Goal: Information Seeking & Learning: Learn about a topic

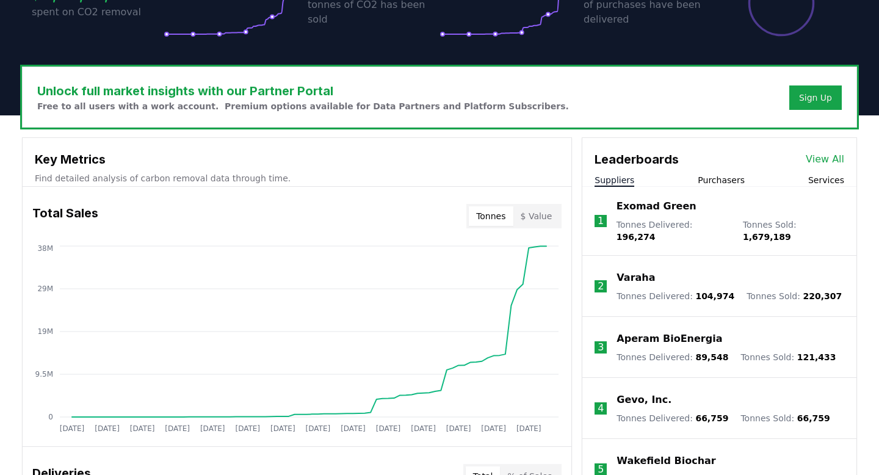
scroll to position [319, 0]
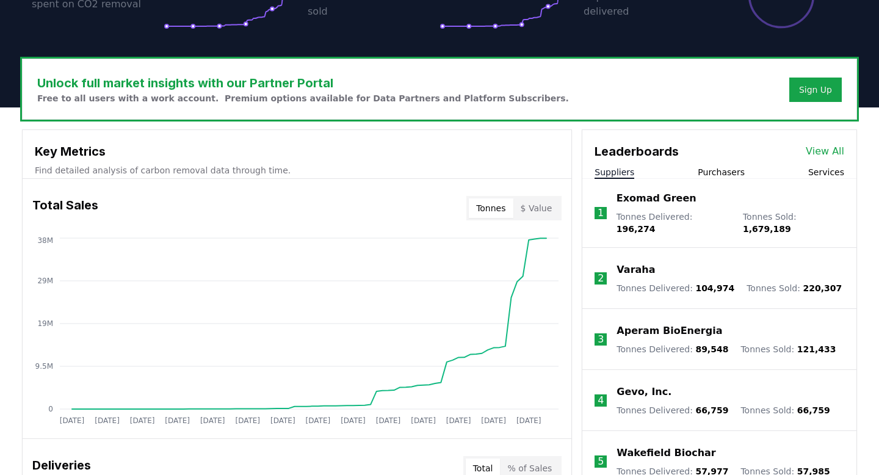
click at [639, 200] on p "Exomad Green" at bounding box center [656, 198] width 80 height 15
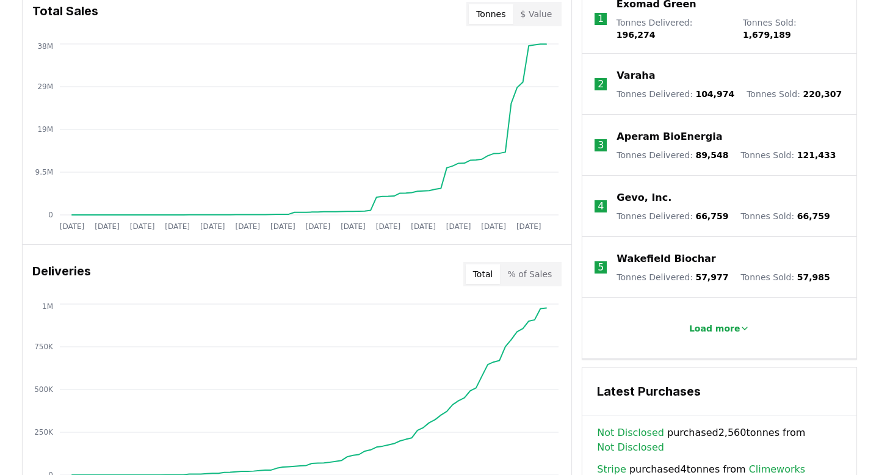
scroll to position [538, 0]
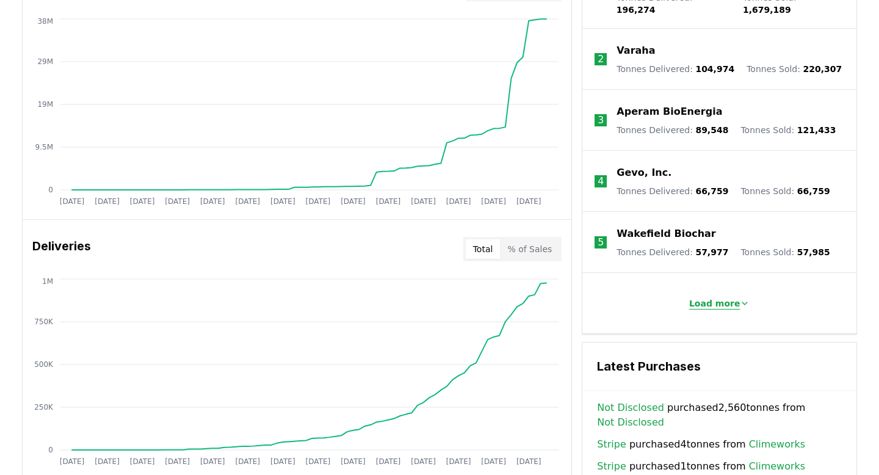
click at [716, 297] on p "Load more" at bounding box center [714, 303] width 51 height 12
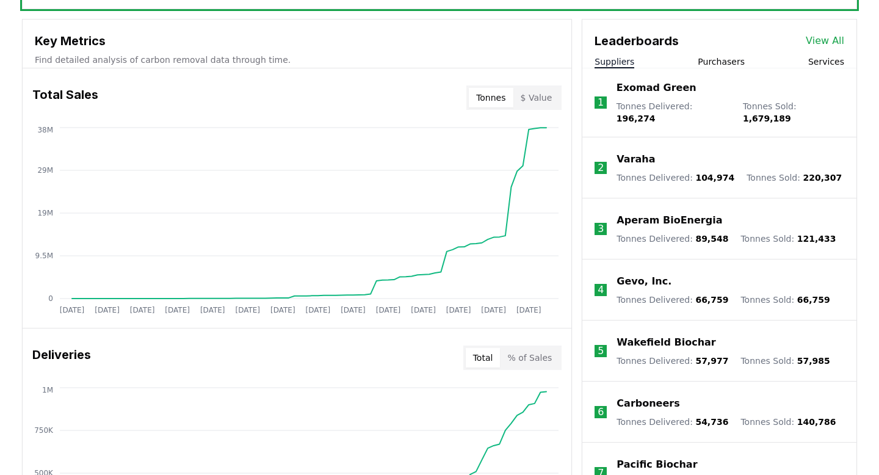
scroll to position [413, 0]
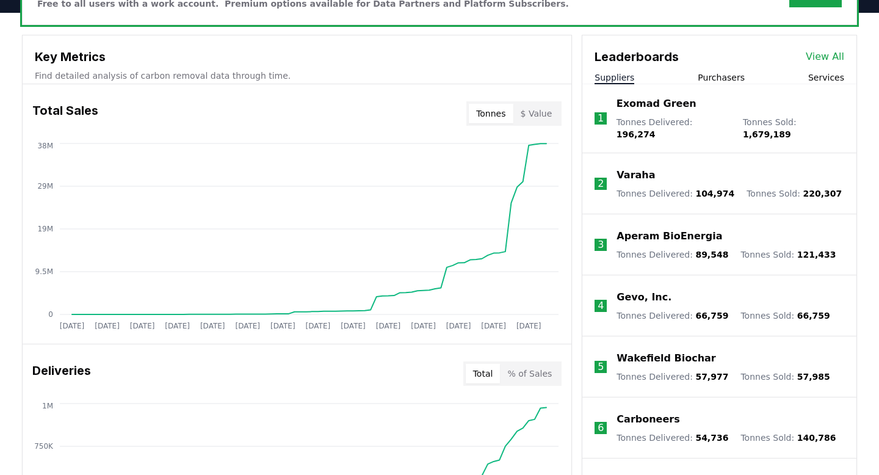
click at [657, 187] on p "Tonnes Delivered : 104,974" at bounding box center [675, 193] width 118 height 12
click at [626, 168] on p "Varaha" at bounding box center [635, 175] width 38 height 15
